Goal: Find specific fact: Find specific fact

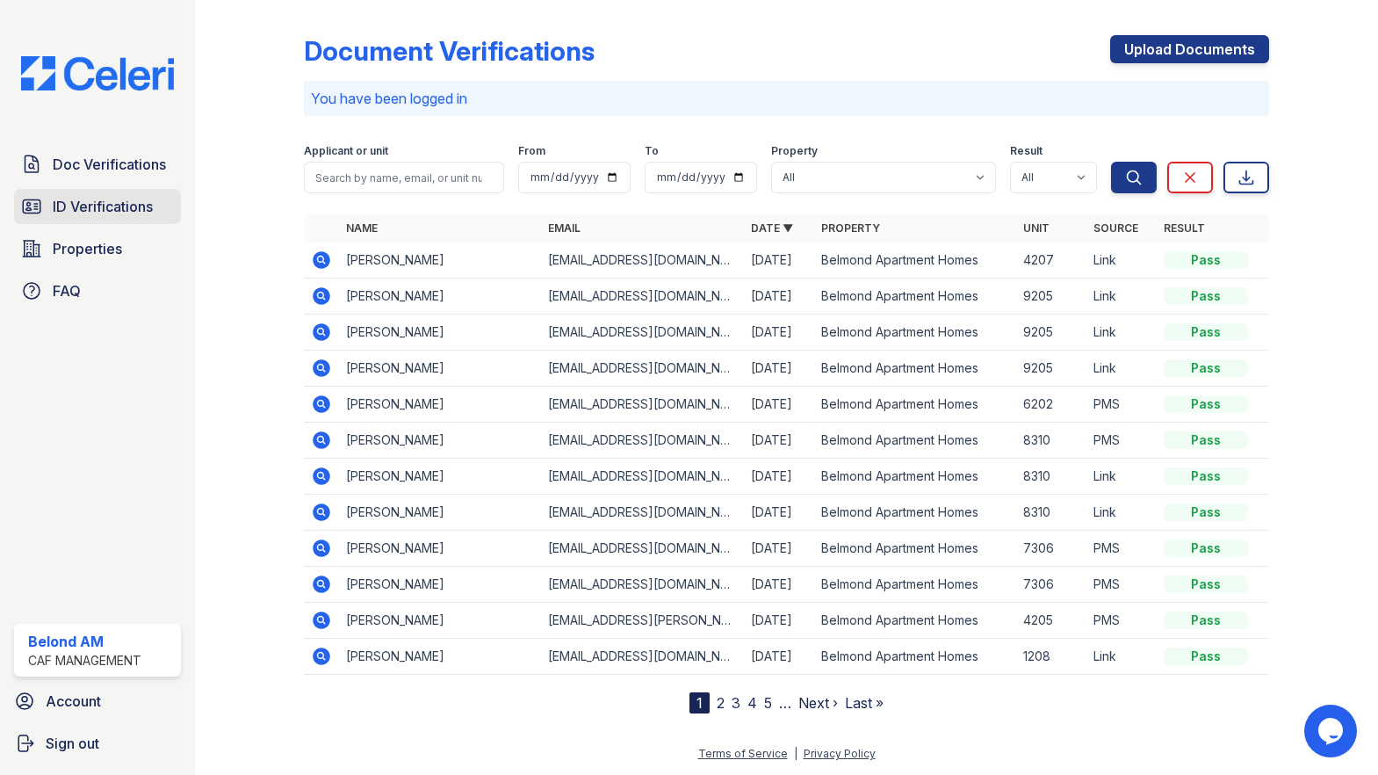
click at [55, 203] on span "ID Verifications" at bounding box center [103, 206] width 100 height 21
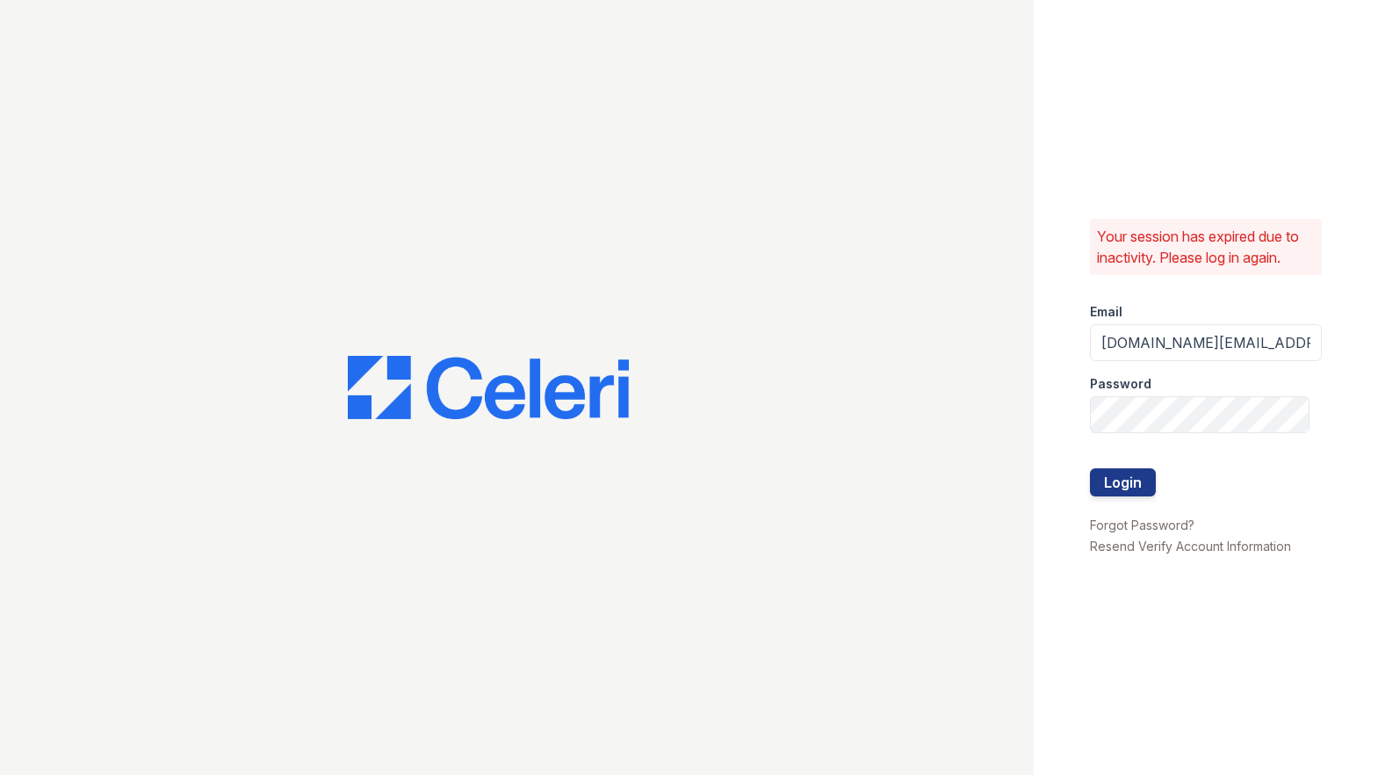
click at [1124, 497] on div at bounding box center [1206, 505] width 232 height 18
click at [1137, 476] on button "Login" at bounding box center [1123, 482] width 66 height 28
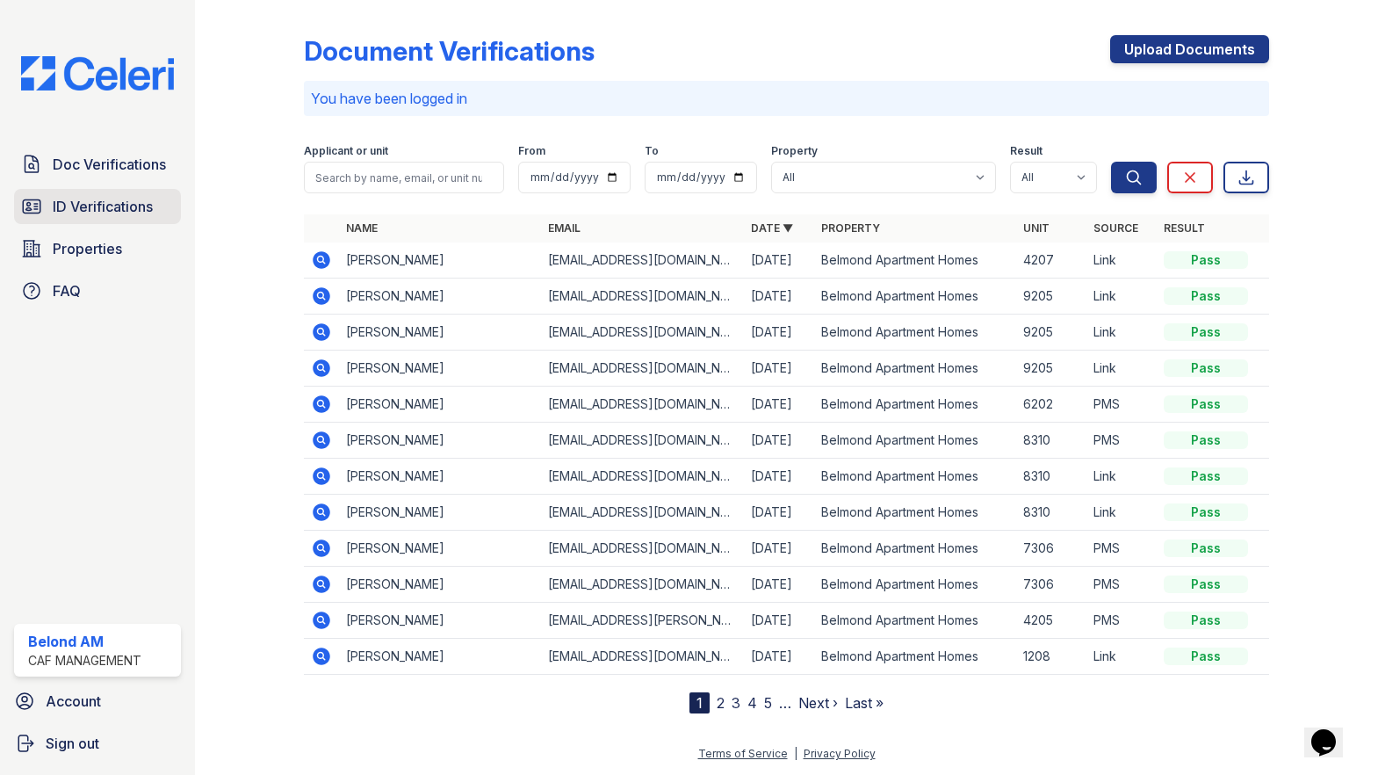
click at [76, 210] on span "ID Verifications" at bounding box center [103, 206] width 100 height 21
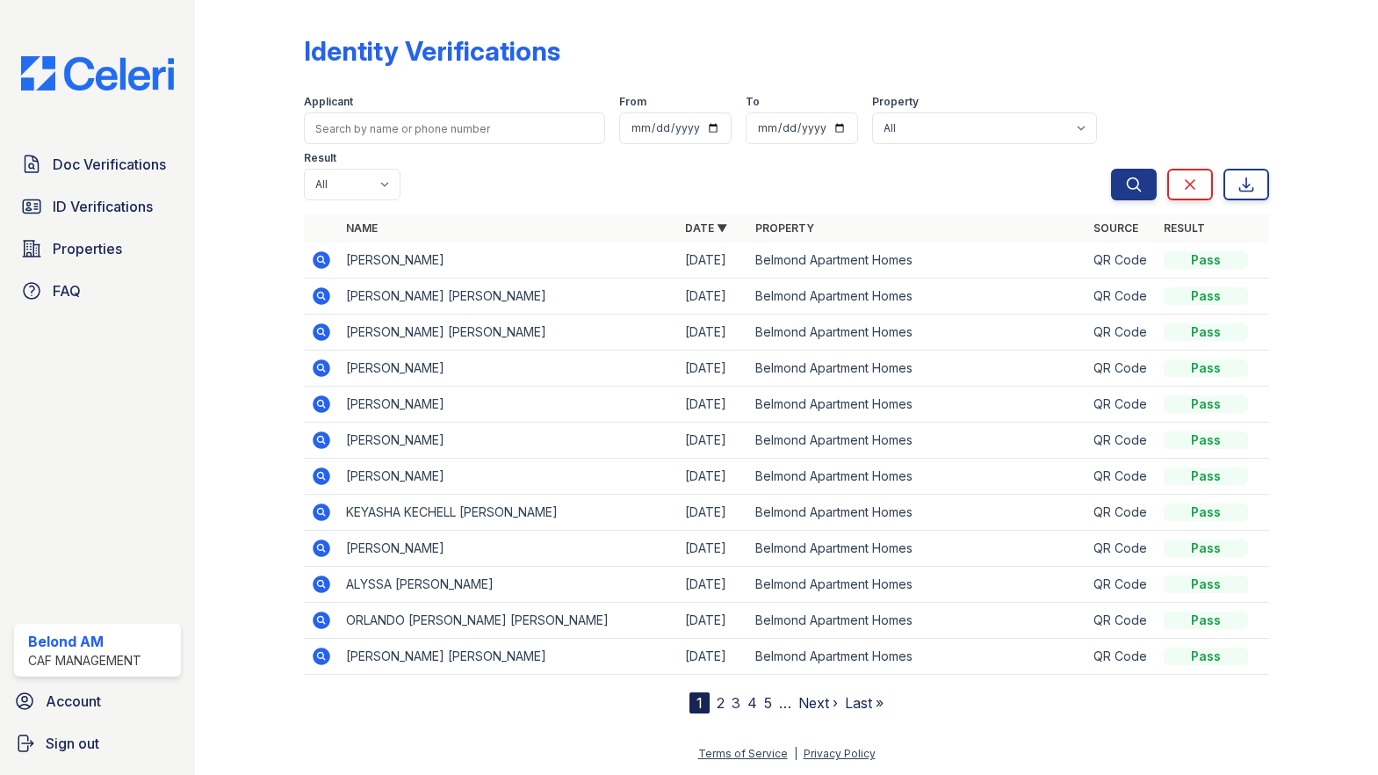
click at [322, 256] on icon at bounding box center [320, 258] width 4 height 4
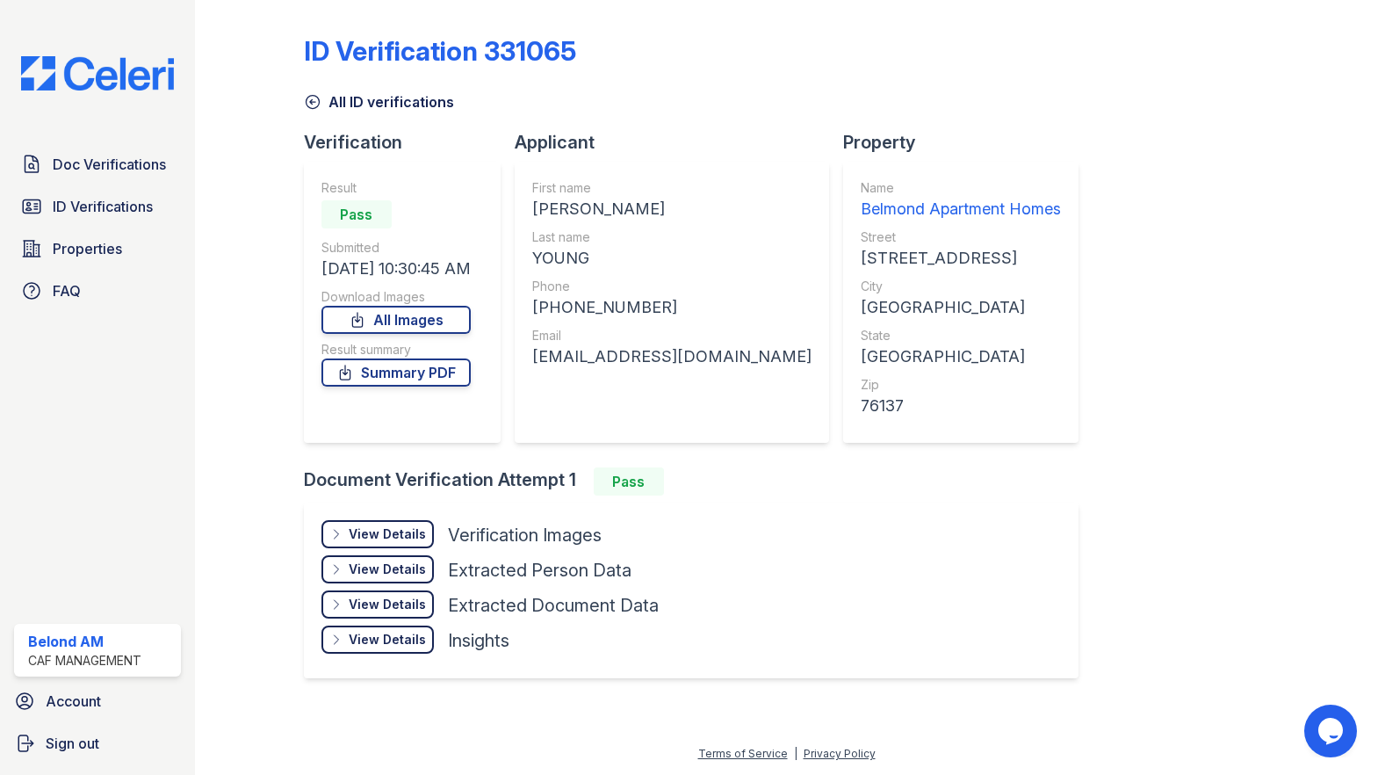
drag, startPoint x: 699, startPoint y: 206, endPoint x: 530, endPoint y: 214, distance: 169.7
click at [530, 214] on div "First name [PERSON_NAME] Last name [PERSON_NAME] Phone [PHONE_NUMBER] Email [EM…" at bounding box center [672, 302] width 314 height 281
copy div "[PERSON_NAME]"
drag, startPoint x: 583, startPoint y: 257, endPoint x: 545, endPoint y: 257, distance: 37.8
click at [542, 261] on div "YOUNG" at bounding box center [671, 258] width 279 height 25
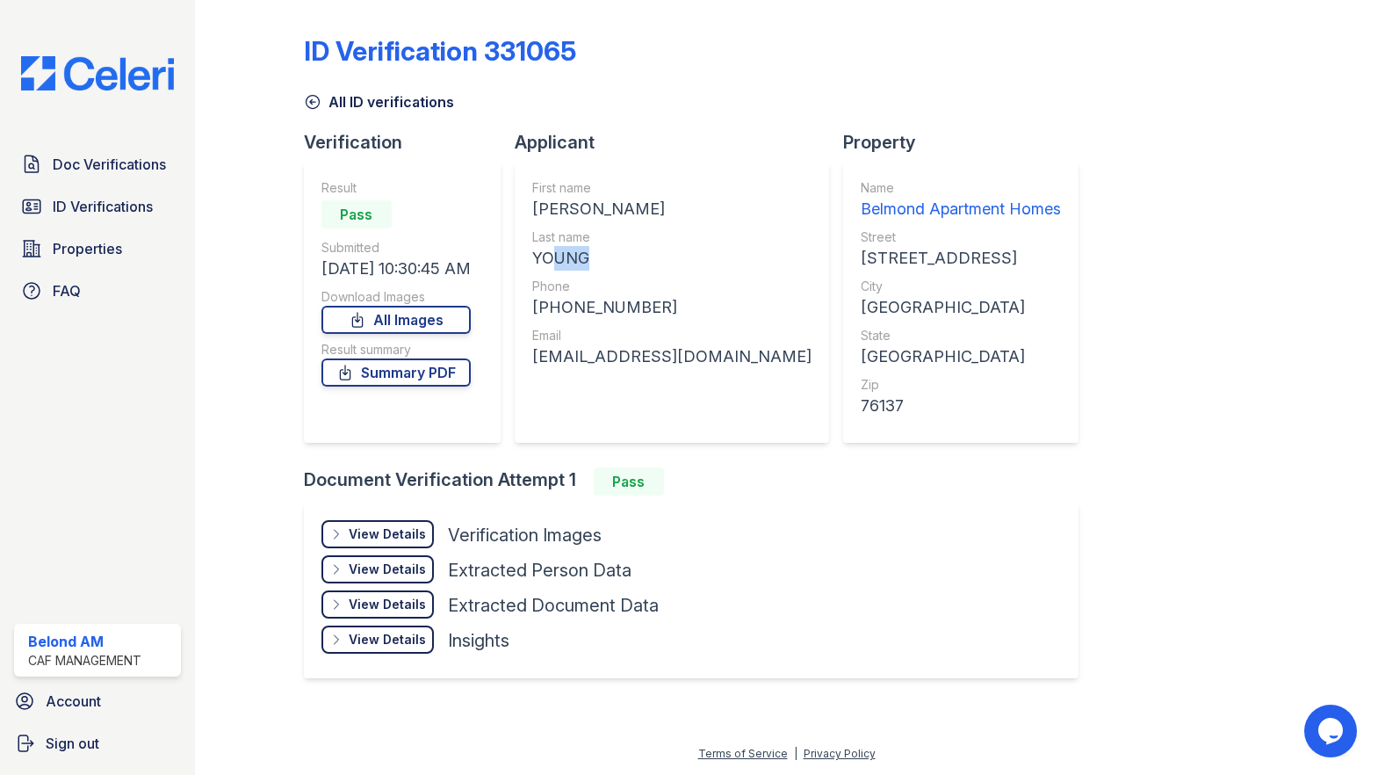
click at [546, 257] on div "YOUNG" at bounding box center [671, 258] width 279 height 25
click at [546, 256] on div "YOUNG" at bounding box center [671, 258] width 279 height 25
drag, startPoint x: 646, startPoint y: 305, endPoint x: 547, endPoint y: 315, distance: 98.9
click at [547, 315] on div "[PHONE_NUMBER]" at bounding box center [671, 307] width 279 height 25
copy div "3372961830"
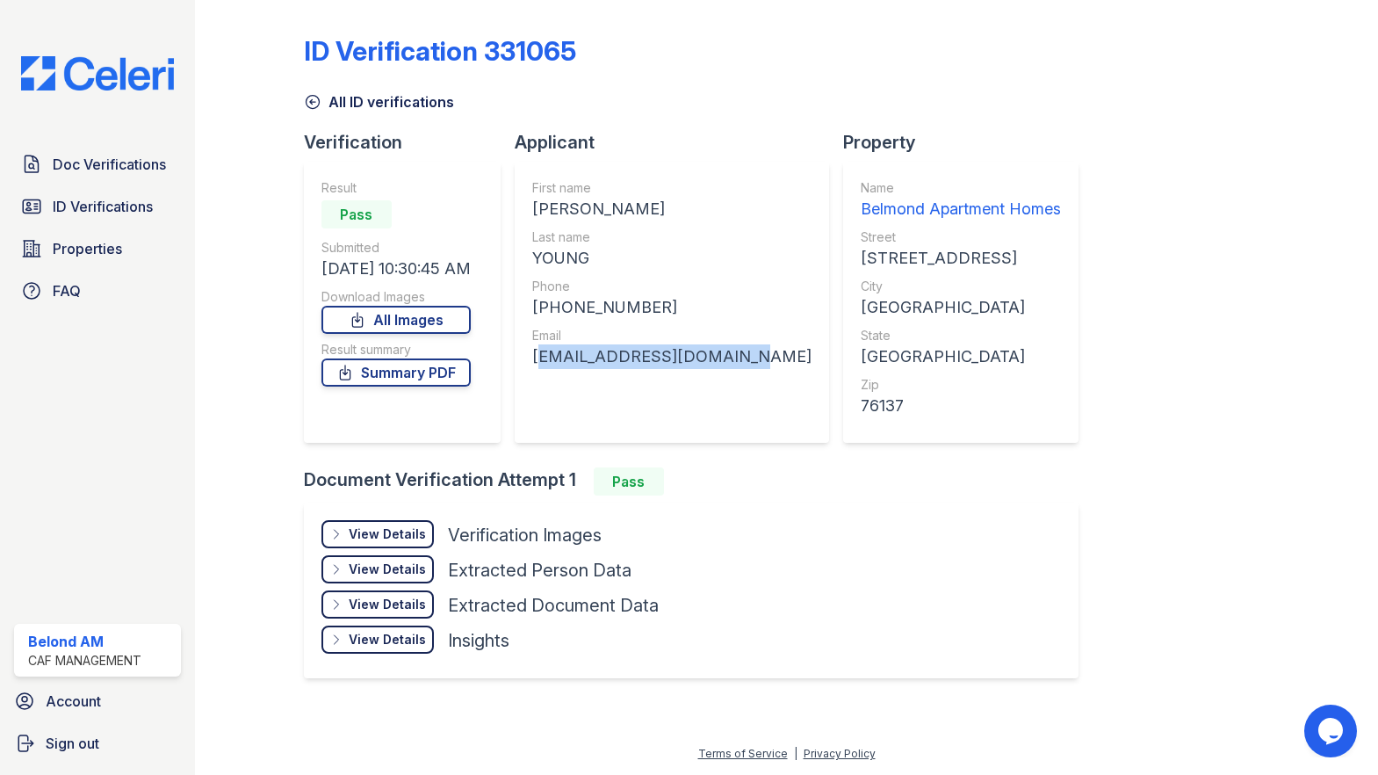
drag, startPoint x: 732, startPoint y: 358, endPoint x: 531, endPoint y: 363, distance: 201.2
click at [531, 363] on div "First name [PERSON_NAME] Last name [PERSON_NAME] Phone [PHONE_NUMBER] Email [EM…" at bounding box center [672, 302] width 314 height 281
copy div "[EMAIL_ADDRESS][DOMAIN_NAME]"
